Goal: Subscribe to service/newsletter

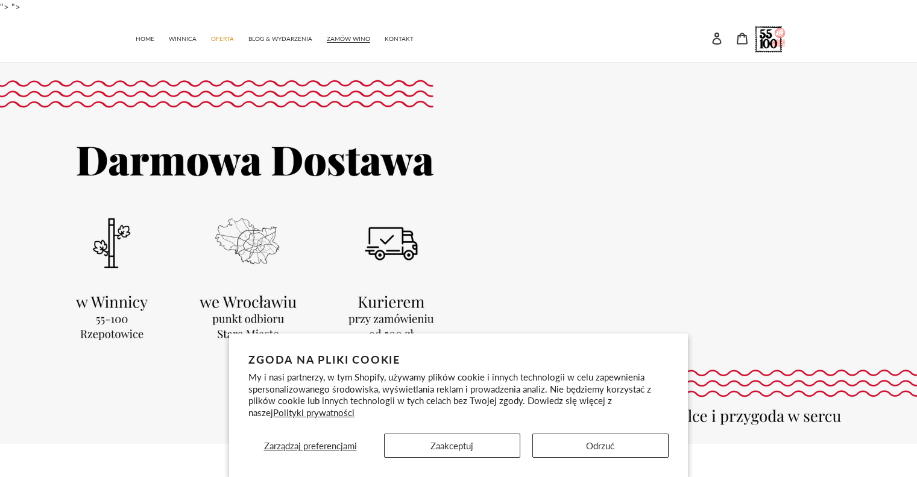
scroll to position [60, 0]
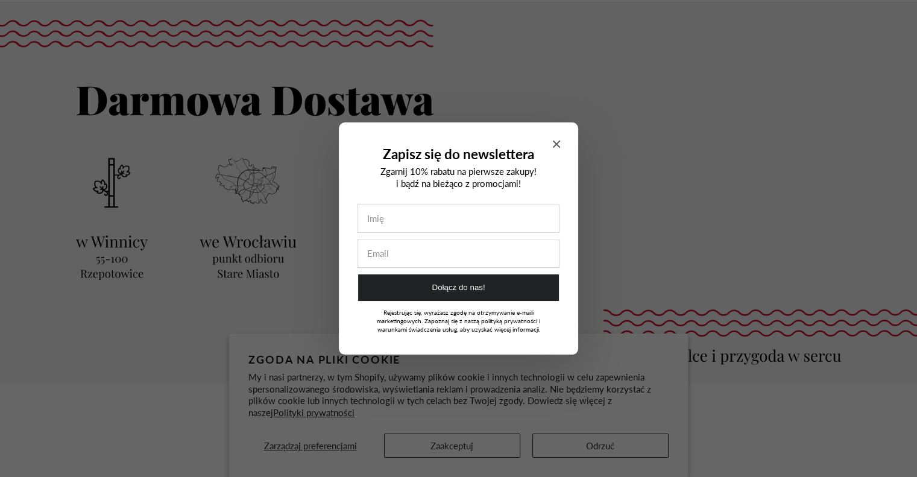
click at [554, 141] on icon "Close modal" at bounding box center [556, 144] width 7 height 7
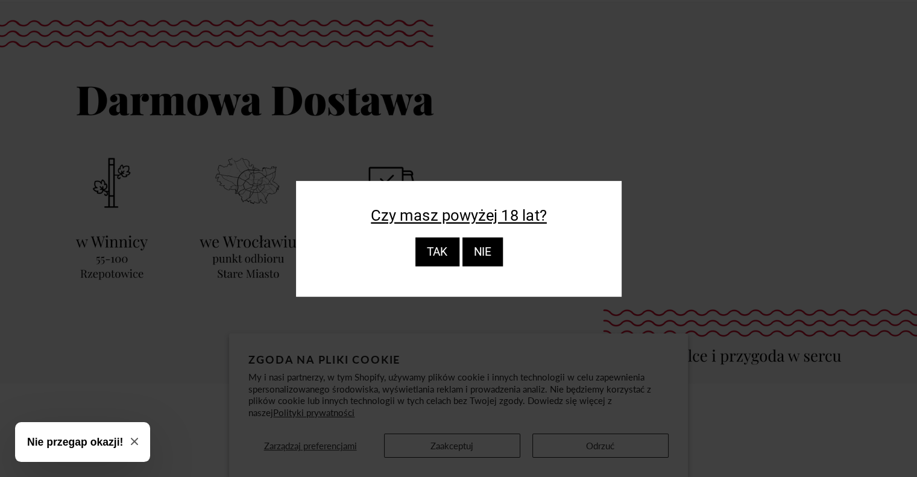
click at [447, 258] on div "TAK" at bounding box center [437, 252] width 44 height 29
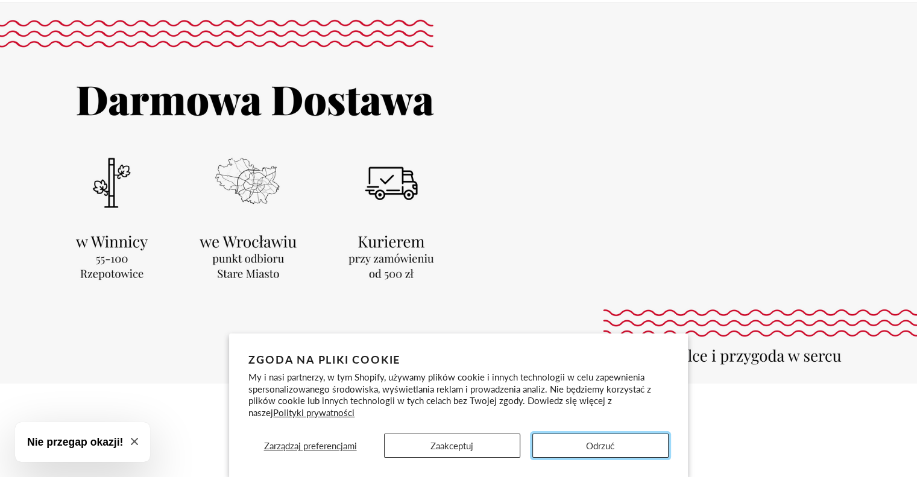
click at [605, 445] on button "Odrzuć" at bounding box center [600, 446] width 136 height 24
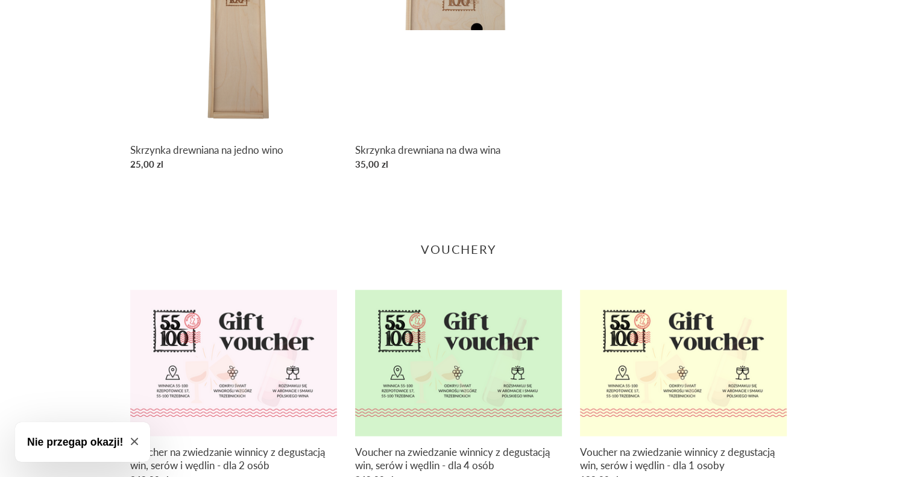
scroll to position [1578, 0]
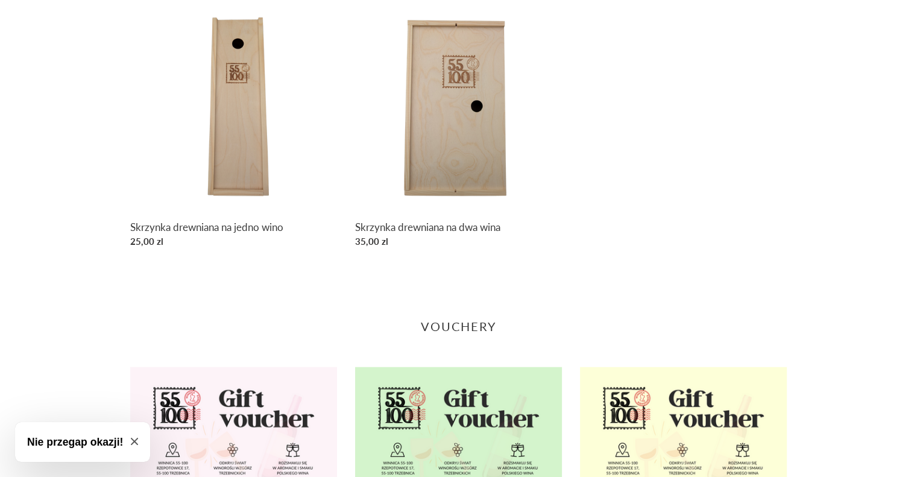
click at [130, 437] on button "Nie przegap okazji!" at bounding box center [82, 442] width 135 height 40
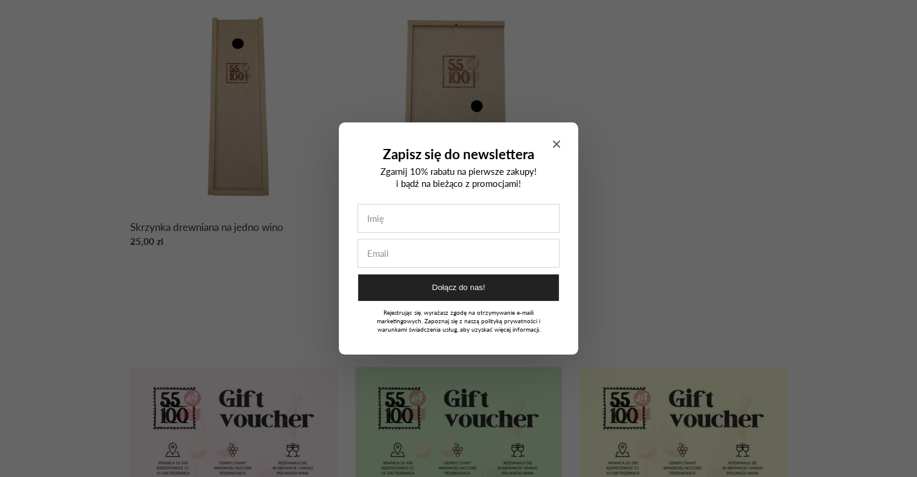
scroll to position [1698, 0]
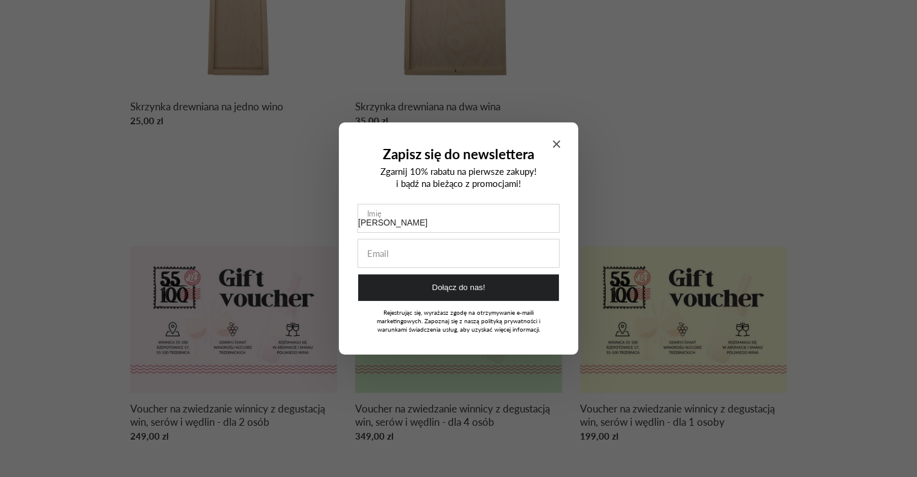
type input "[PERSON_NAME]"
click at [414, 262] on input "Zapisz się do newslettera" at bounding box center [458, 253] width 201 height 28
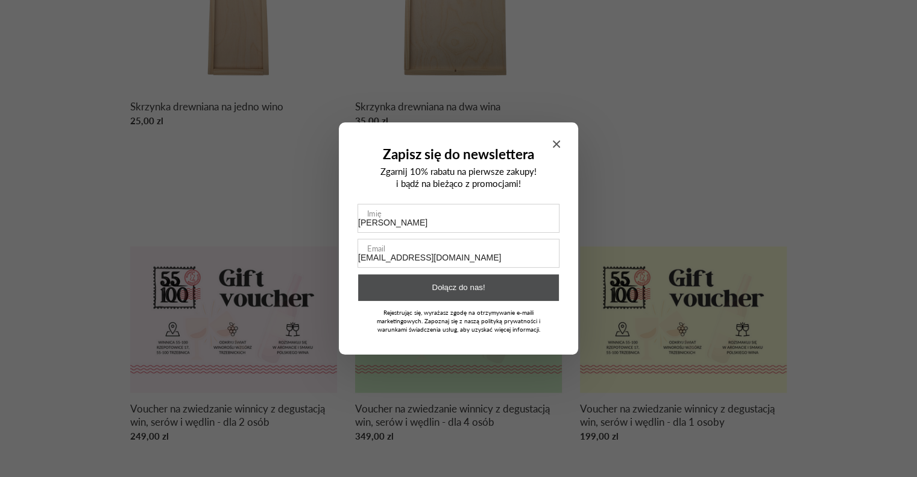
type input "[EMAIL_ADDRESS][DOMAIN_NAME]"
click at [469, 284] on button "Dołącz do nas!" at bounding box center [458, 287] width 201 height 27
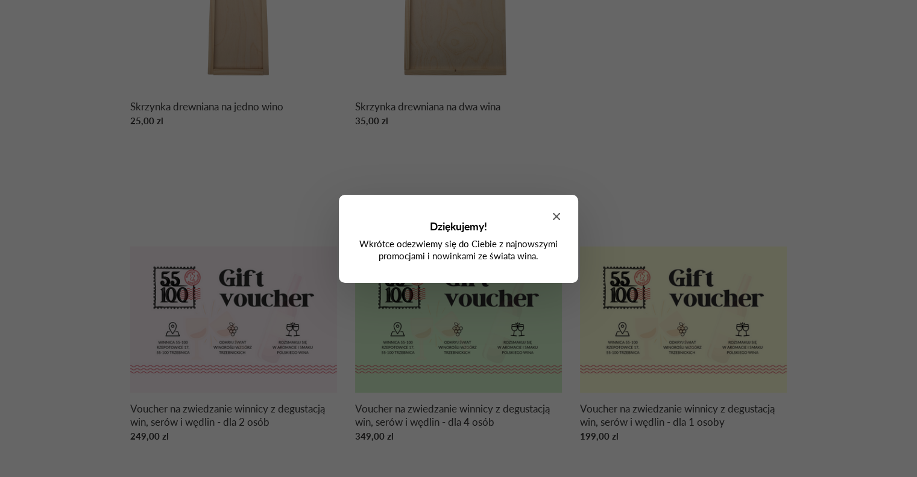
click at [557, 211] on span "Close modal" at bounding box center [556, 216] width 7 height 11
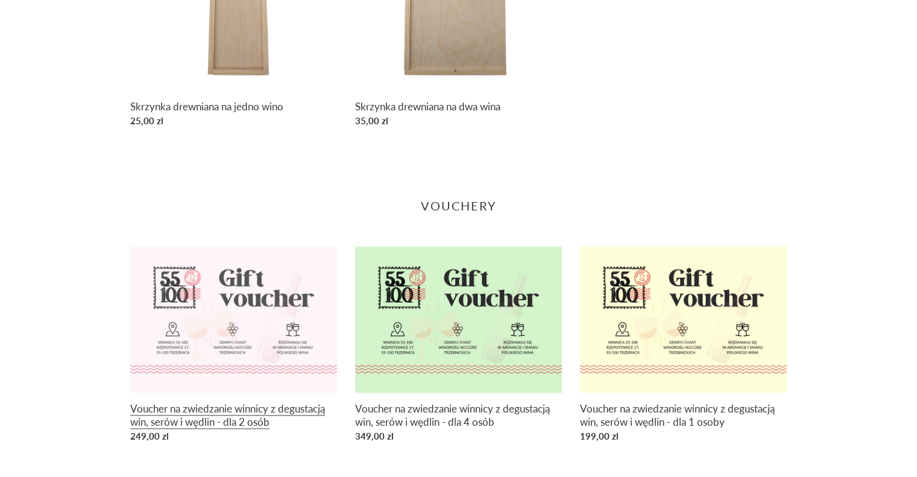
click at [189, 412] on link "Voucher na zwiedzanie winnicy z degustacją win, serów i wędlin - dla 2 osób" at bounding box center [233, 346] width 207 height 201
